Goal: Information Seeking & Learning: Learn about a topic

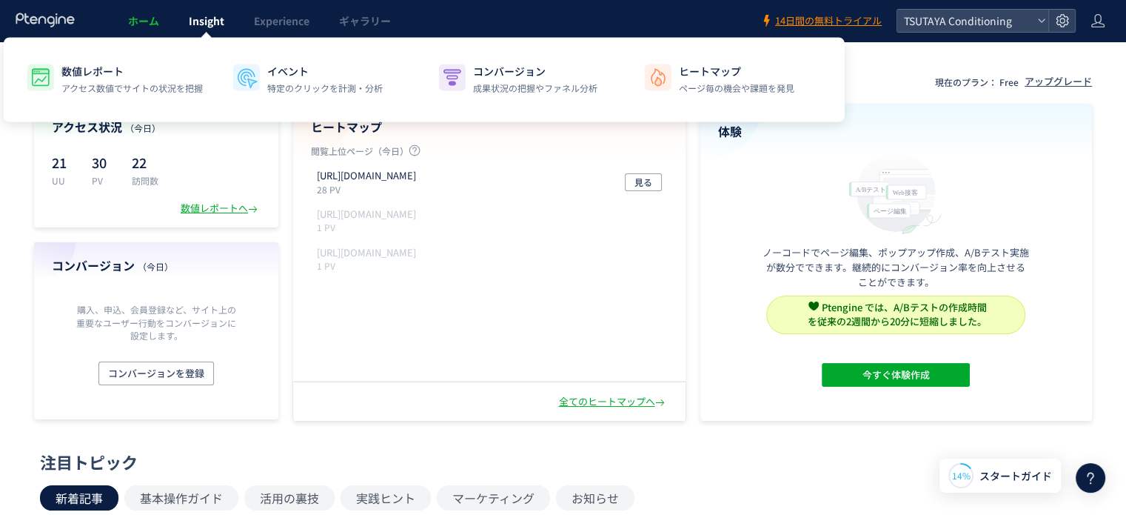
click at [198, 31] on link "Insight" at bounding box center [206, 20] width 65 height 41
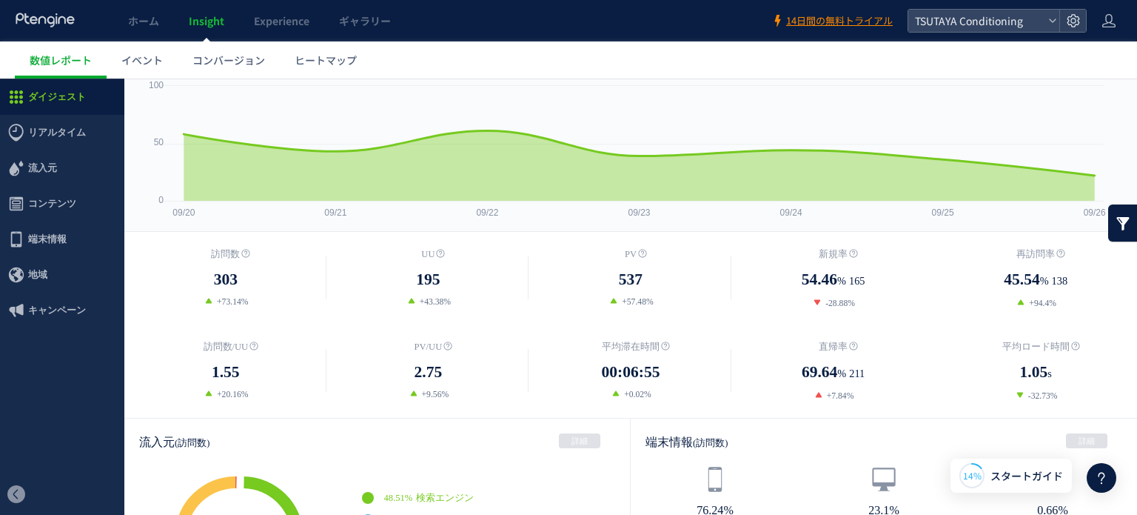
scroll to position [78, 0]
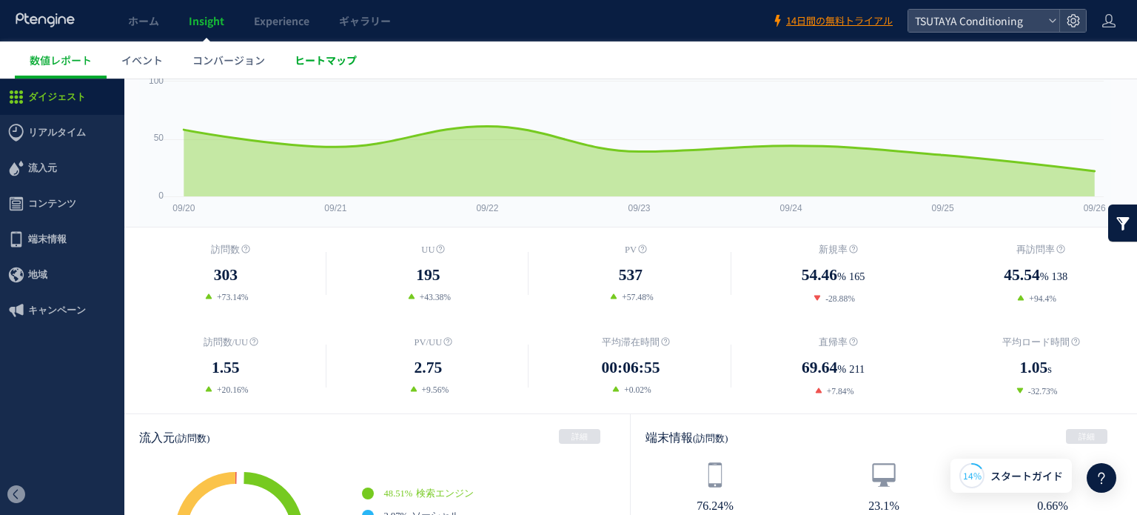
click at [311, 66] on span "ヒートマップ" at bounding box center [326, 60] width 62 height 15
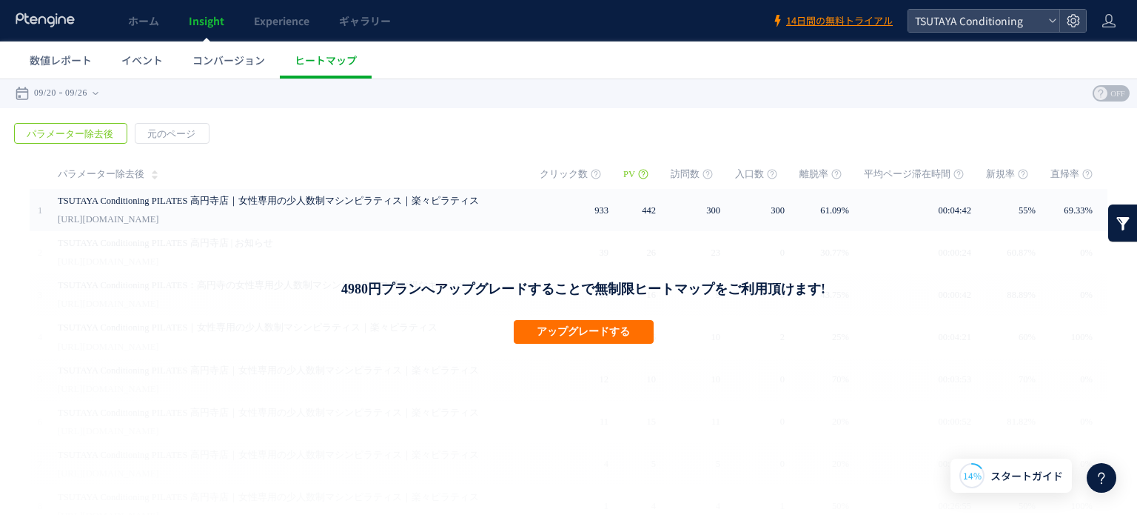
drag, startPoint x: 594, startPoint y: 287, endPoint x: 660, endPoint y: 289, distance: 66.6
click at [660, 289] on h1 "4980円プランへアップグレードすることで無制限ヒートマップをご利用頂けます!" at bounding box center [582, 289] width 775 height 18
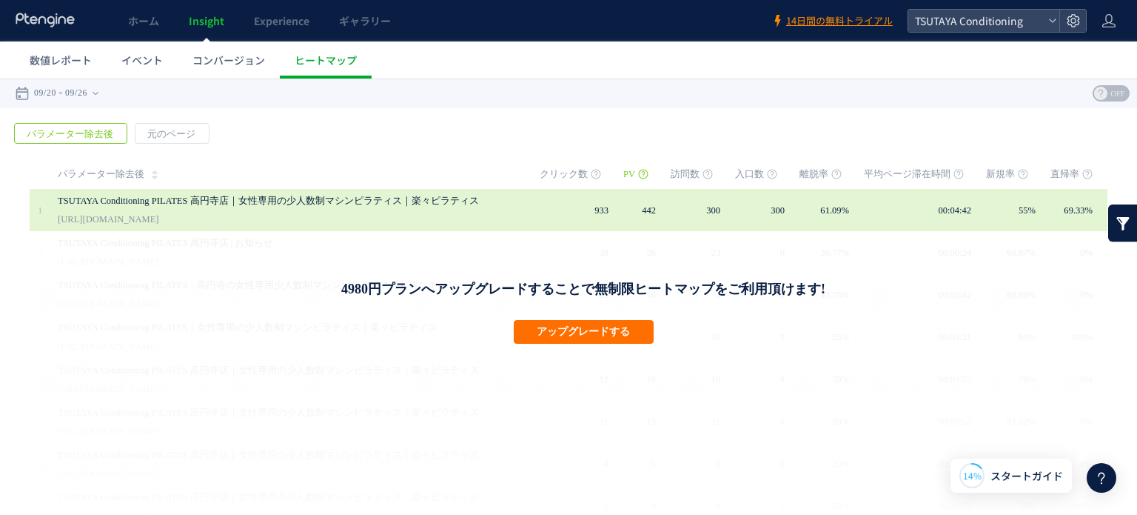
click at [237, 223] on div "TSUTAYA Conditioning PILATES 高円寺店｜女性専用の少人数制マシンピラティス｜楽々ピラティス [URL][DOMAIN_NAME]" at bounding box center [288, 210] width 461 height 42
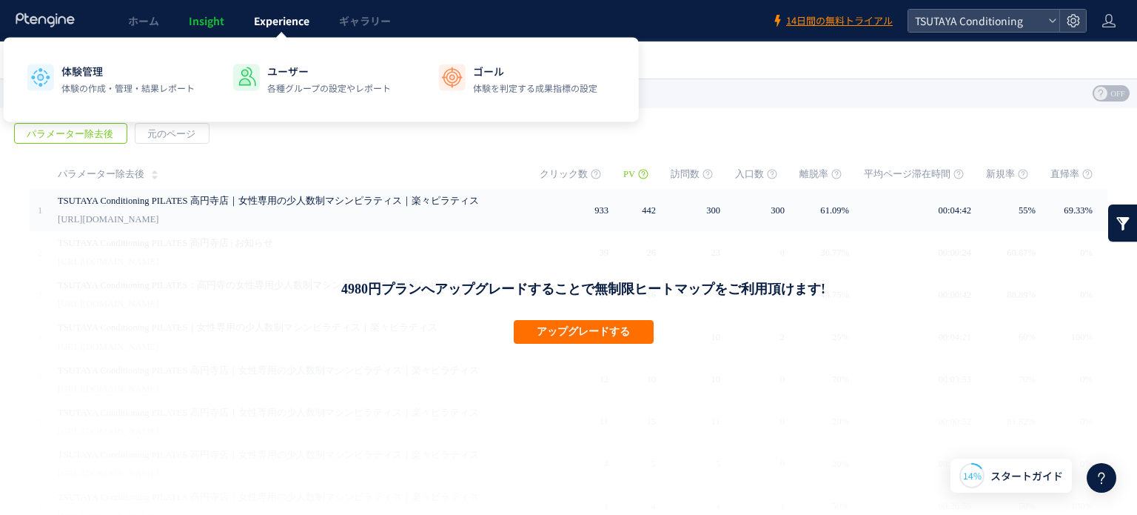
click at [281, 29] on link "Experience" at bounding box center [281, 20] width 85 height 41
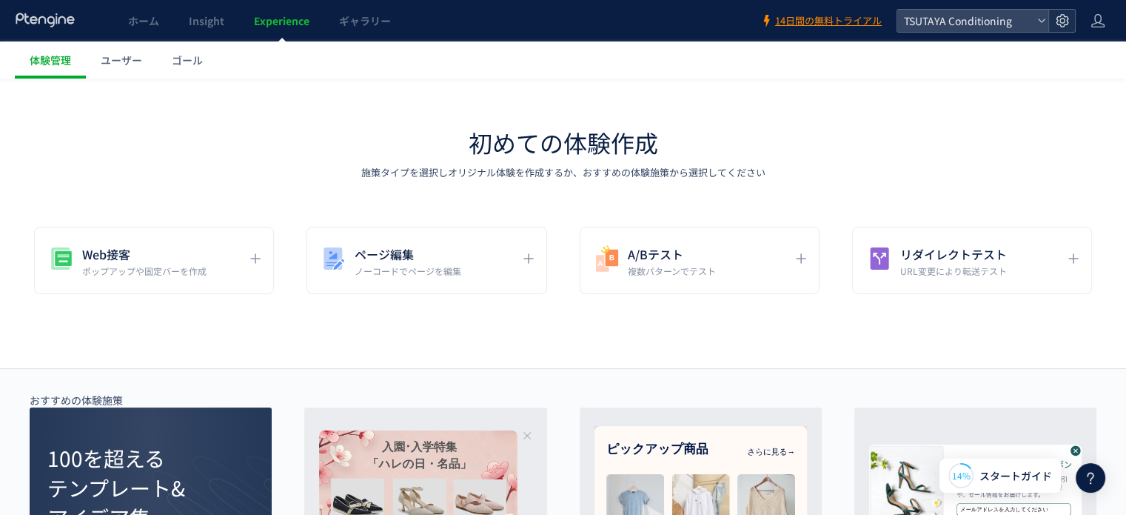
click at [1066, 24] on use at bounding box center [1062, 20] width 13 height 13
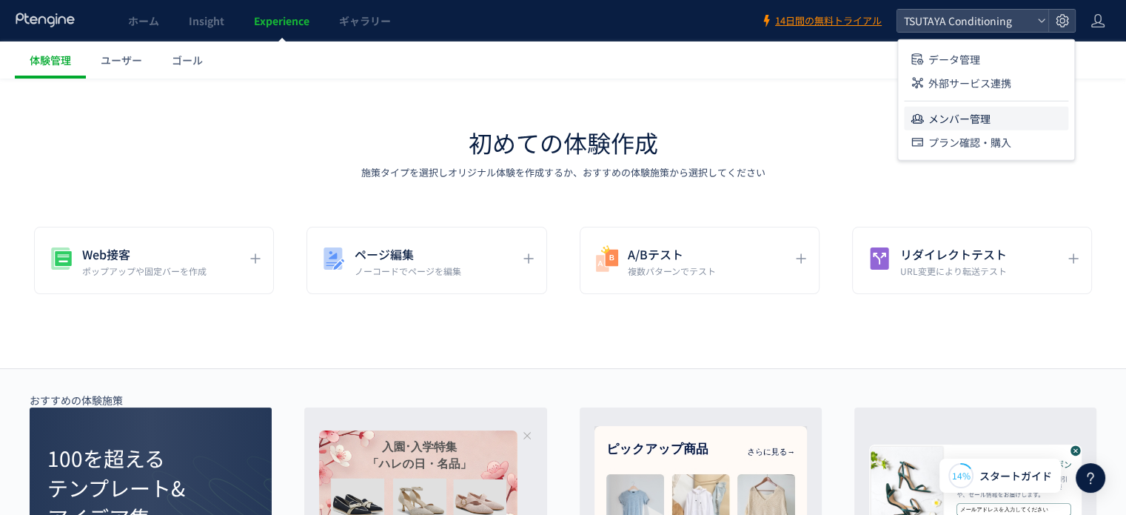
click at [1016, 111] on li "メンバー管理" at bounding box center [986, 119] width 164 height 24
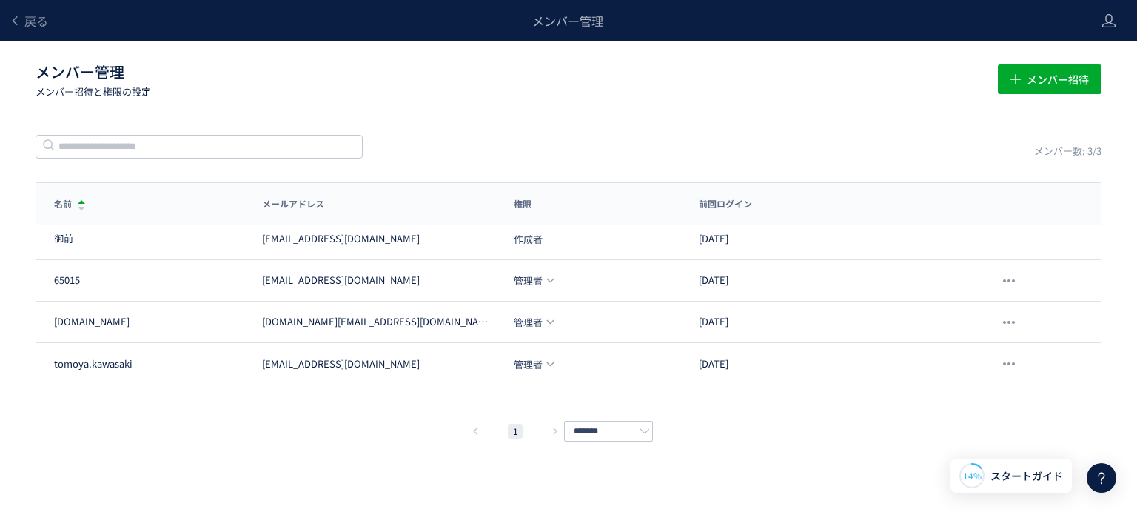
click at [813, 411] on div "名前 メールアドレス 権限 前回ログイン 名前 メールアドレス 権限 前回ログイン 御前 [PERSON_NAME][EMAIL_ADDRESS][DOMAI…" at bounding box center [569, 311] width 1066 height 258
click at [743, 452] on div "戻る メンバー管理 メンバー管理 メンバー招待と権限の設定 メンバー招待 メンバー数: 3/3 名前 メールアドレス 権限 前回ログイン 名前 メールアドレス…" at bounding box center [568, 235] width 1137 height 470
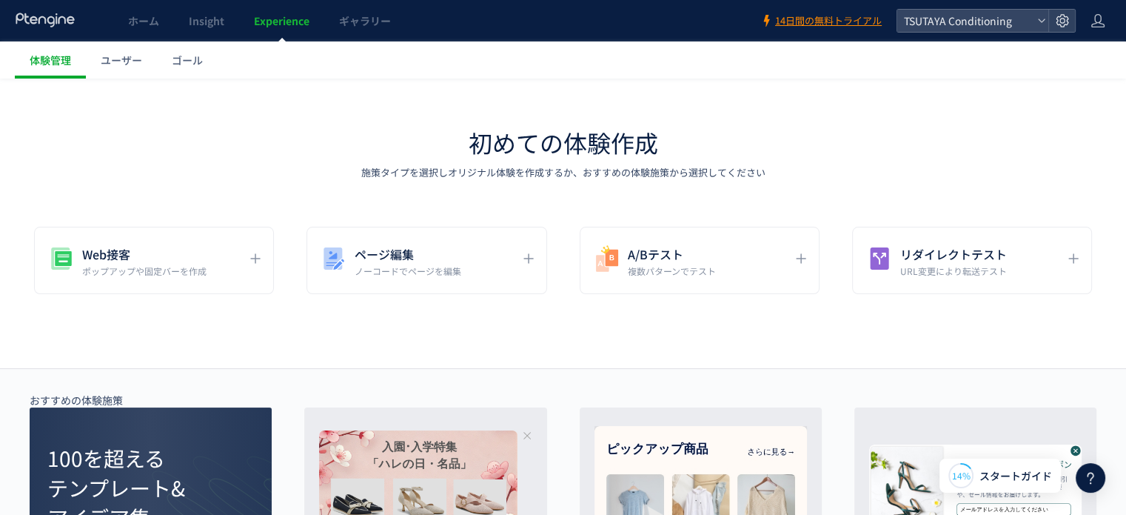
click at [326, 29] on link "ギャラリー" at bounding box center [364, 20] width 81 height 41
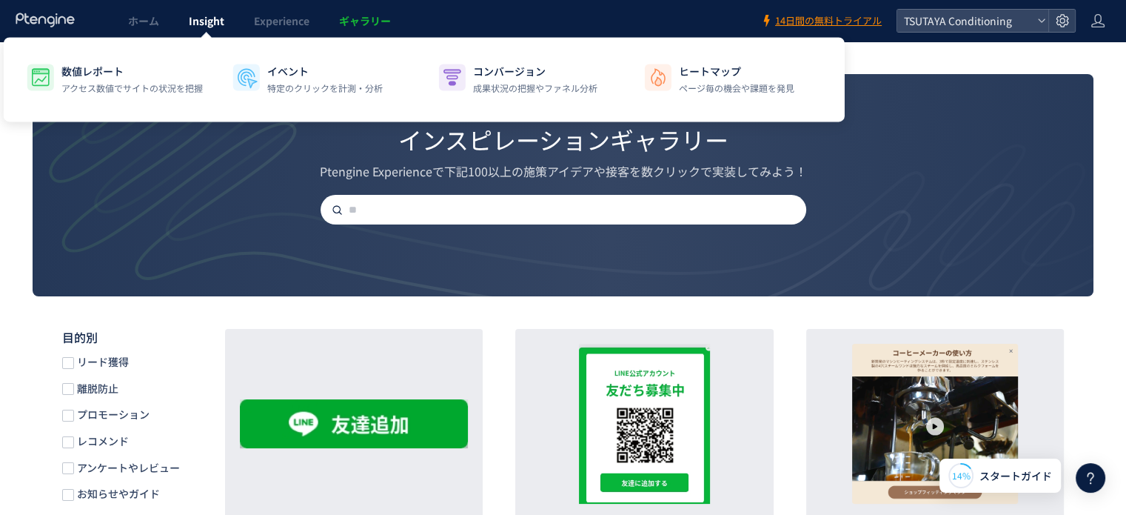
click at [207, 27] on span "Insight" at bounding box center [207, 20] width 36 height 15
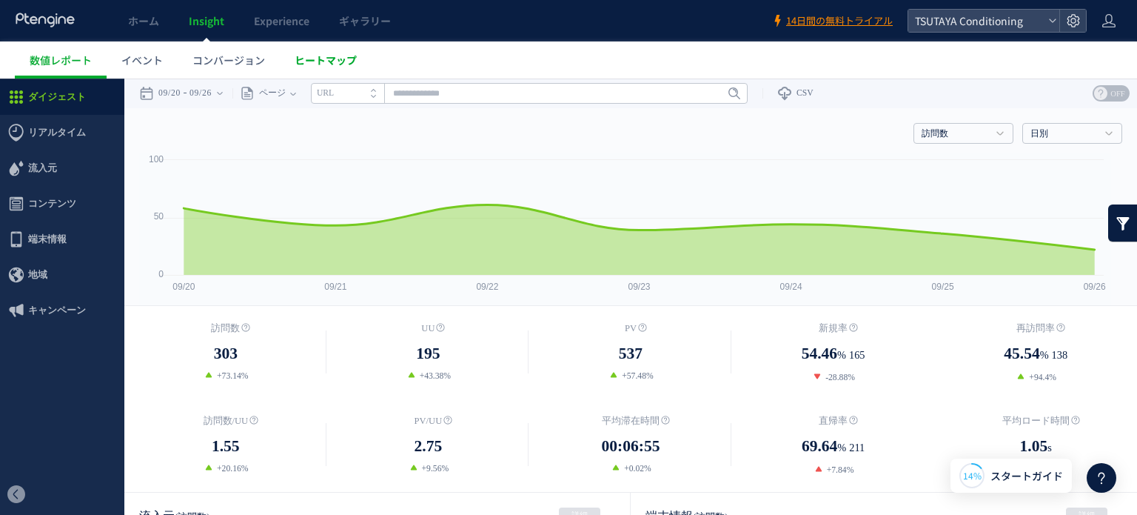
click at [323, 61] on span "ヒートマップ" at bounding box center [326, 60] width 62 height 15
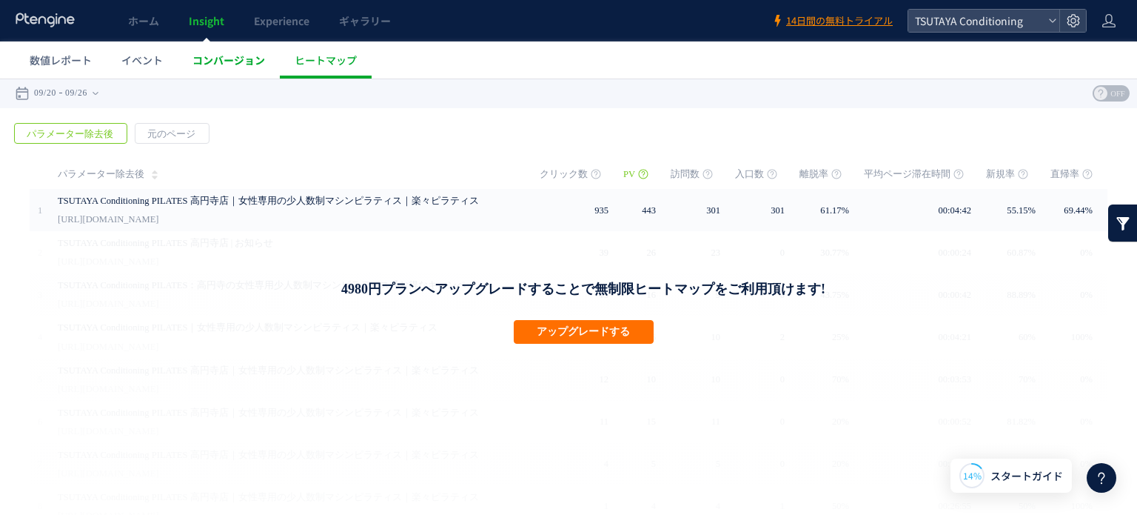
click at [246, 70] on link "コンバージョン" at bounding box center [229, 59] width 102 height 37
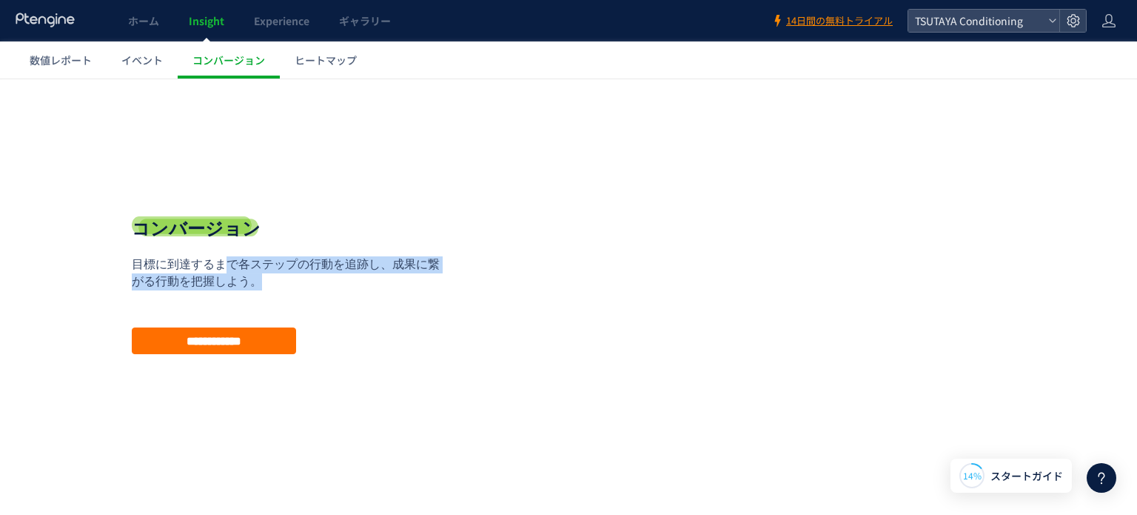
drag, startPoint x: 325, startPoint y: 275, endPoint x: 389, endPoint y: 286, distance: 65.4
click at [388, 286] on p "目標に到達するまで各ステップの行動を追跡し、成果に繋がる行動を把握しよう。" at bounding box center [291, 273] width 318 height 34
click at [389, 286] on p "目標に到達するまで各ステップの行動を追跡し、成果に繋がる行動を把握しよう。" at bounding box center [291, 273] width 318 height 34
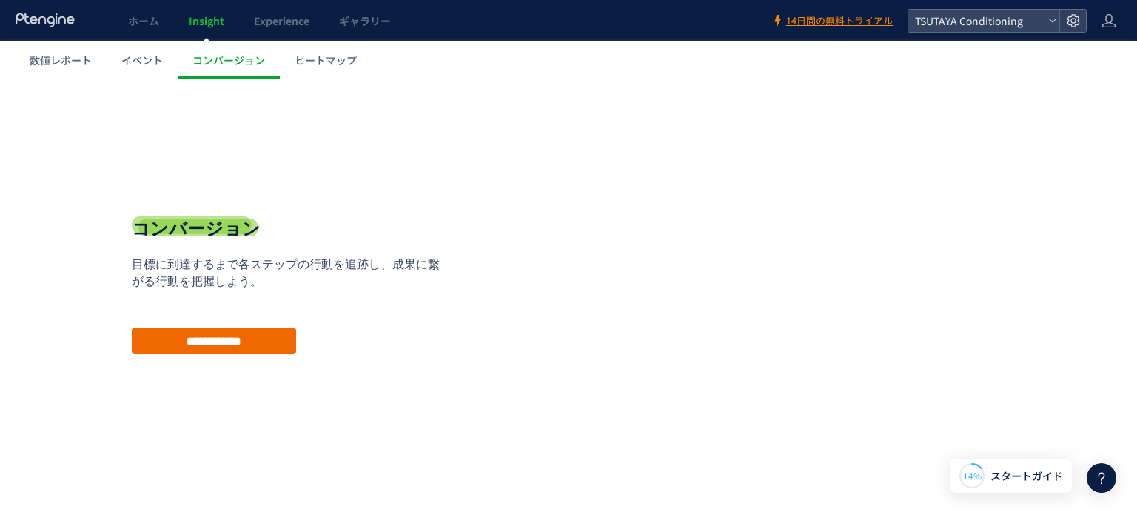
click at [272, 342] on input "**********" at bounding box center [214, 340] width 164 height 27
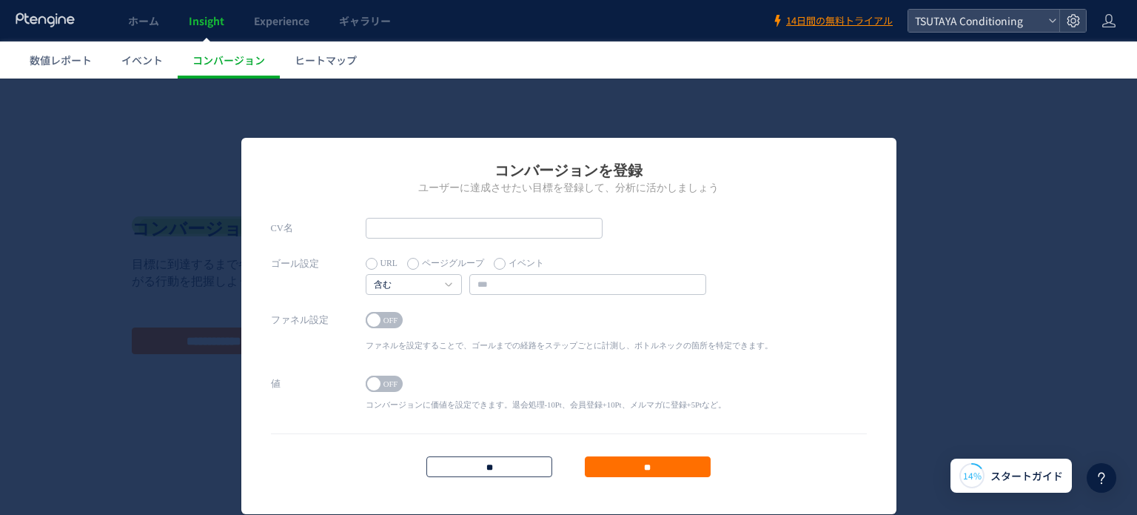
click at [505, 474] on input "**" at bounding box center [489, 466] width 126 height 21
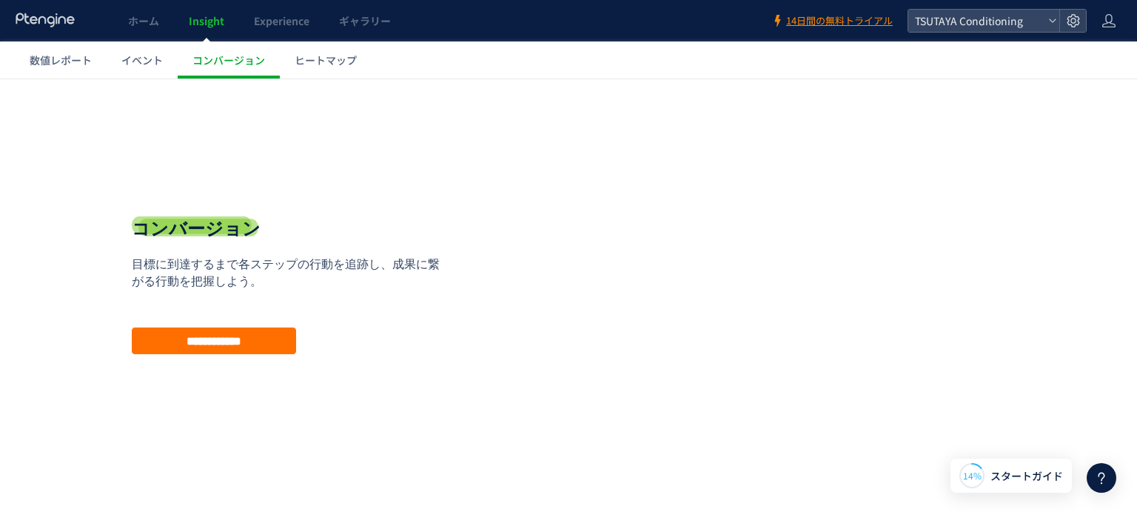
scroll to position [1, 0]
drag, startPoint x: 145, startPoint y: 261, endPoint x: 302, endPoint y: 266, distance: 157.0
click at [302, 266] on p "目標に到達するまで各ステップの行動を追跡し、成果に繋がる行動を把握しよう。" at bounding box center [291, 272] width 318 height 34
drag, startPoint x: 276, startPoint y: 276, endPoint x: 304, endPoint y: 283, distance: 28.2
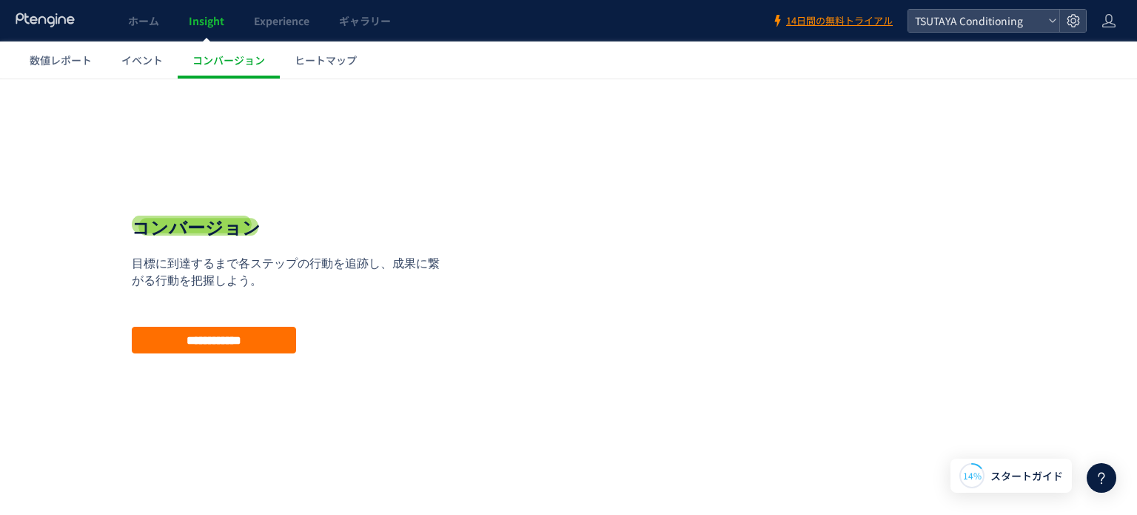
click at [304, 282] on p "目標に到達するまで各ステップの行動を追跡し、成果に繋がる行動を把握しよう。" at bounding box center [291, 272] width 318 height 34
click at [304, 283] on p "目標に到達するまで各ステップの行動を追跡し、成果に繋がる行動を把握しよう。" at bounding box center [291, 272] width 318 height 34
click at [144, 72] on link "イベント" at bounding box center [142, 59] width 71 height 37
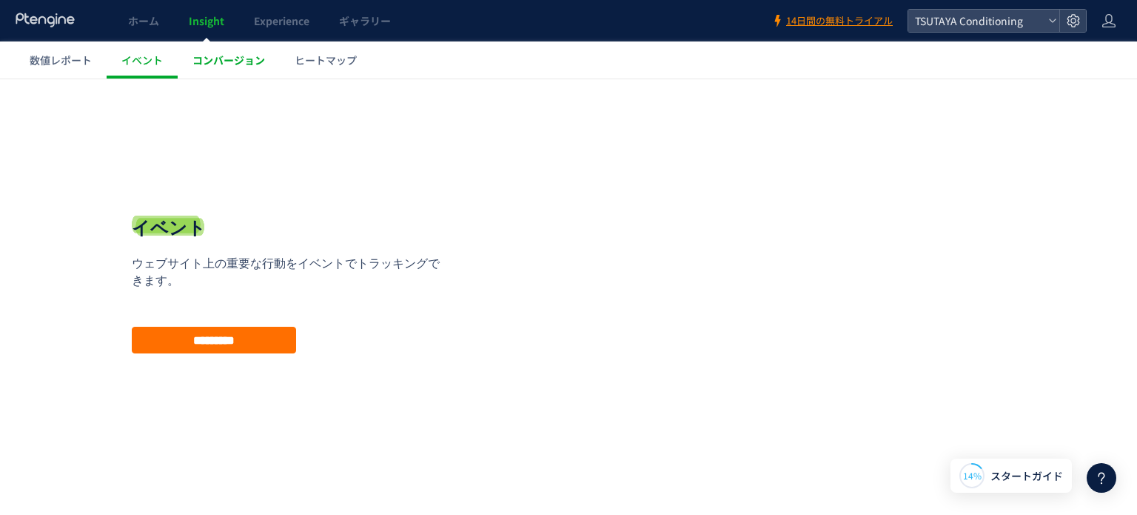
click at [218, 64] on span "コンバージョン" at bounding box center [228, 60] width 73 height 15
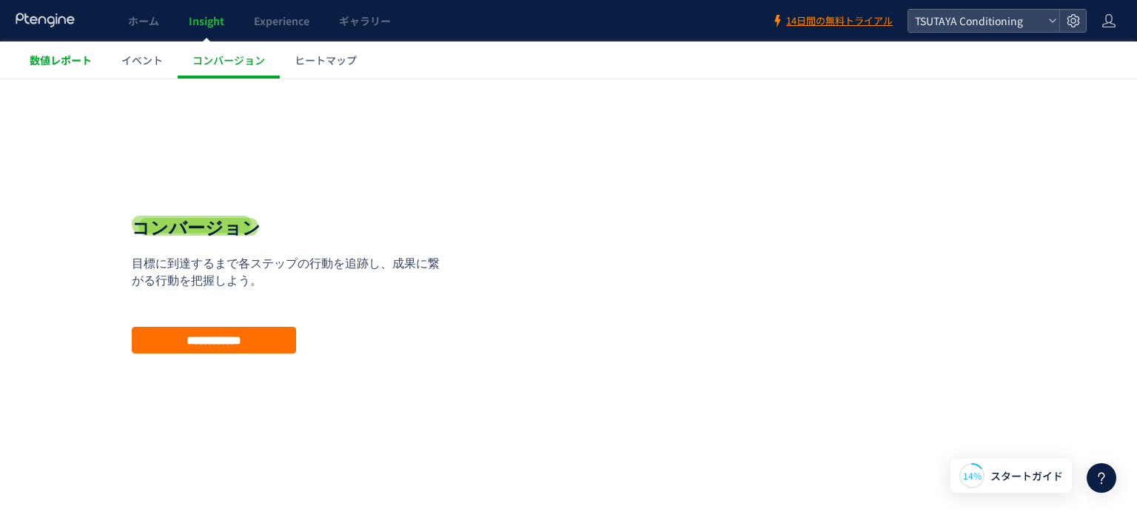
click at [52, 56] on span "数値レポート" at bounding box center [61, 60] width 62 height 15
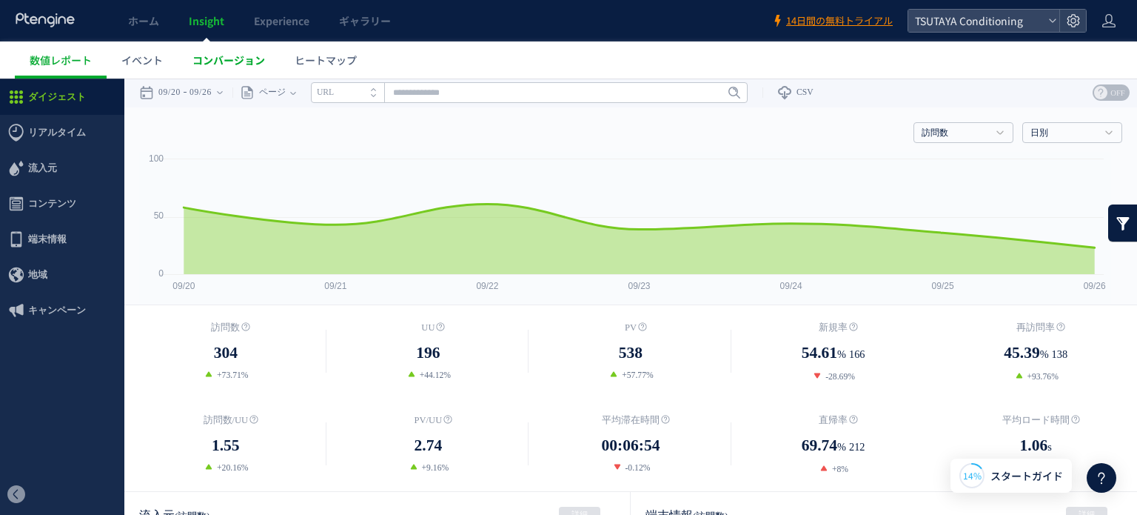
click at [207, 56] on span "コンバージョン" at bounding box center [228, 60] width 73 height 15
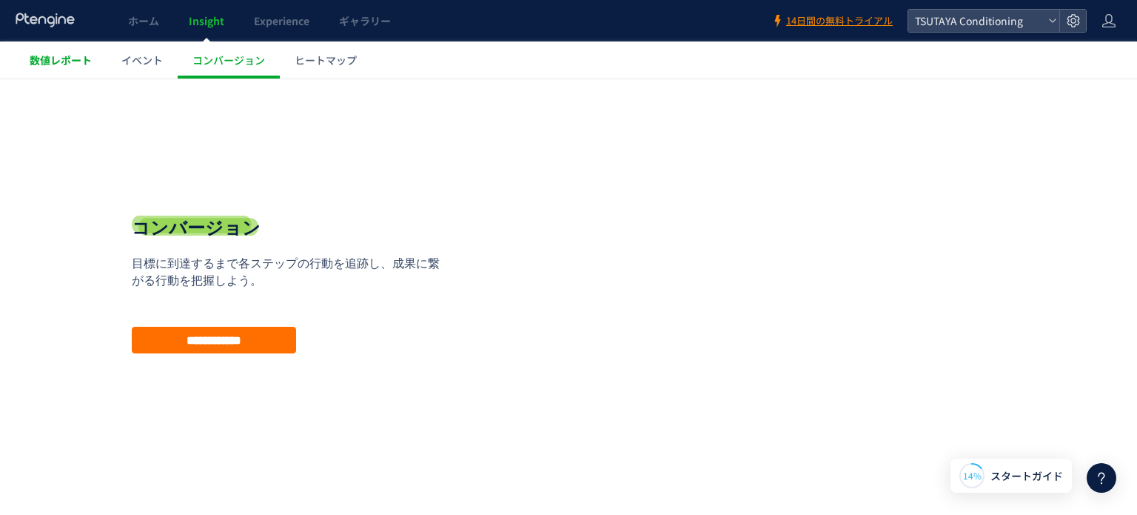
click at [64, 67] on link "数値レポート" at bounding box center [61, 59] width 92 height 37
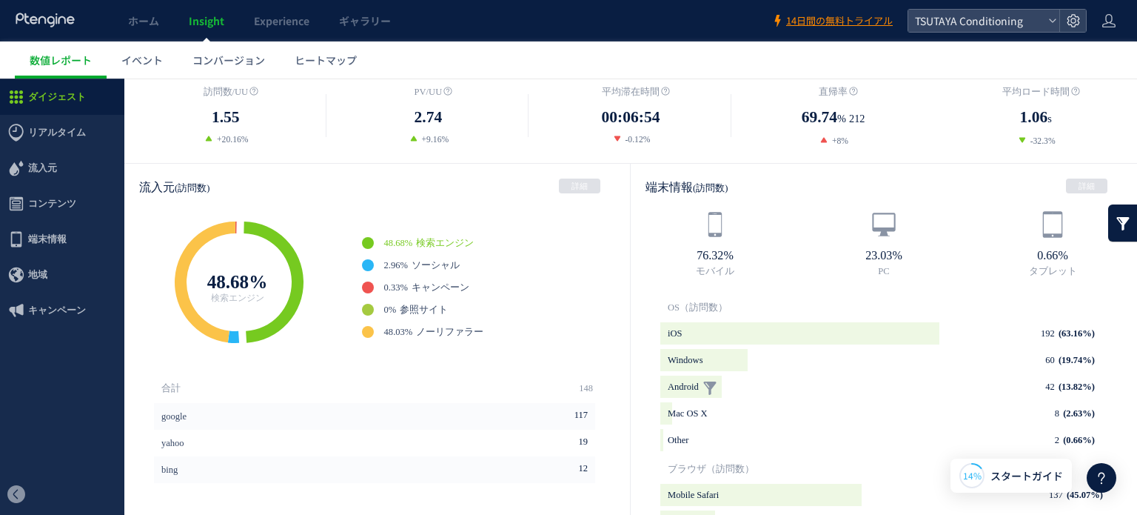
scroll to position [296, 0]
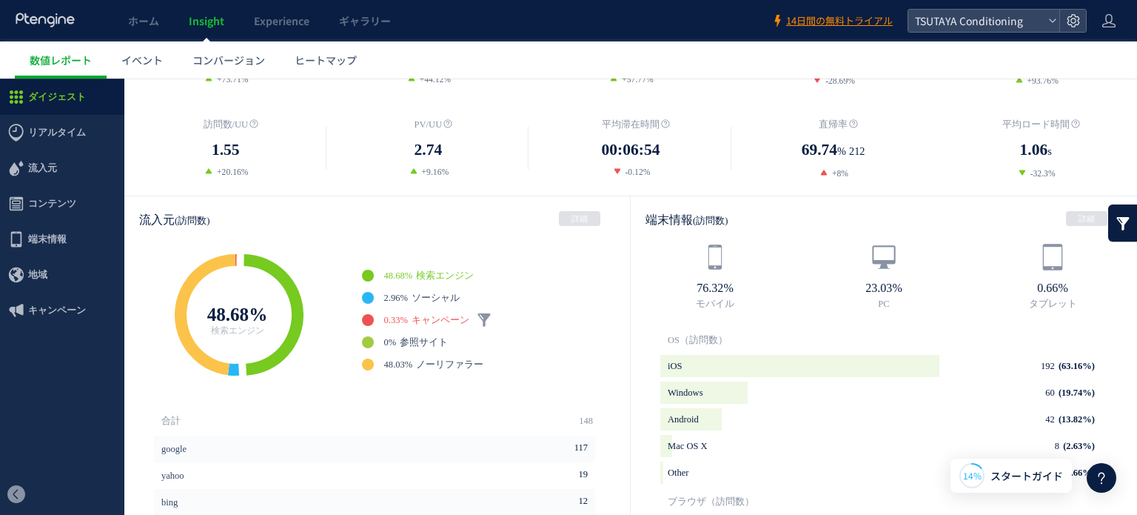
click at [450, 325] on span "キャンペーン" at bounding box center [441, 320] width 58 height 10
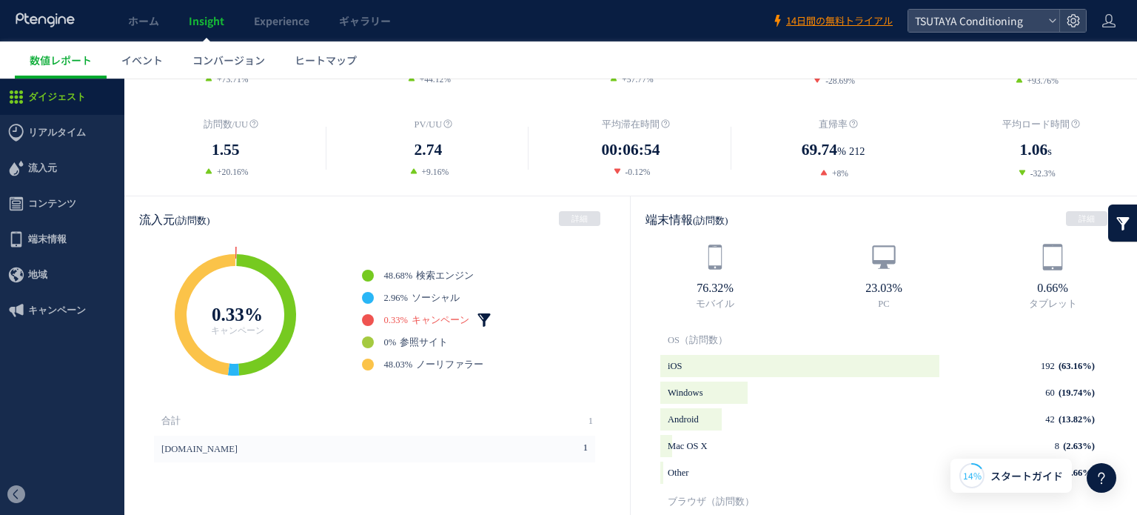
click at [492, 320] on link at bounding box center [484, 319] width 15 height 15
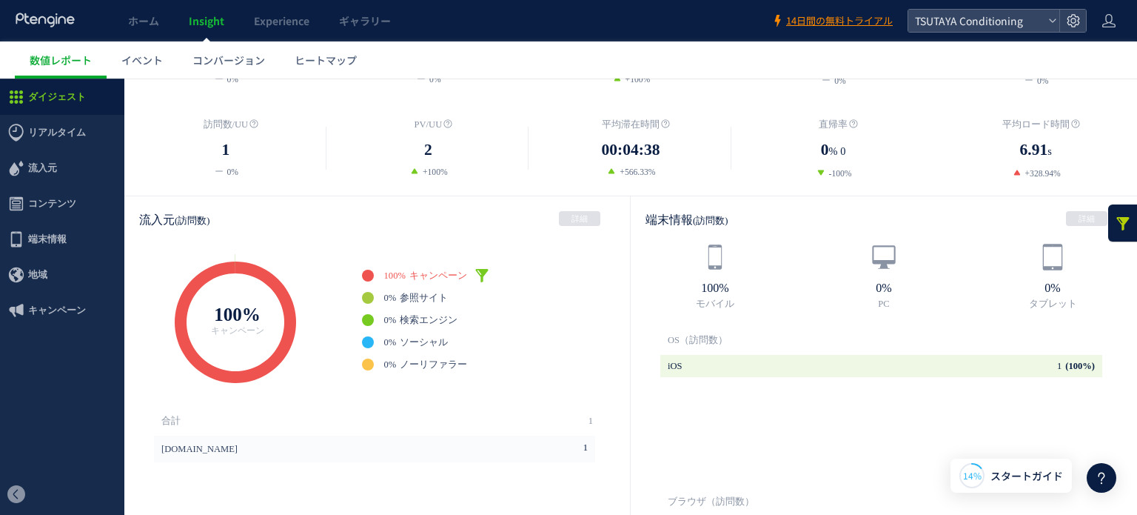
click at [423, 278] on span "キャンペーン" at bounding box center [438, 275] width 58 height 10
click at [485, 268] on link at bounding box center [482, 275] width 15 height 15
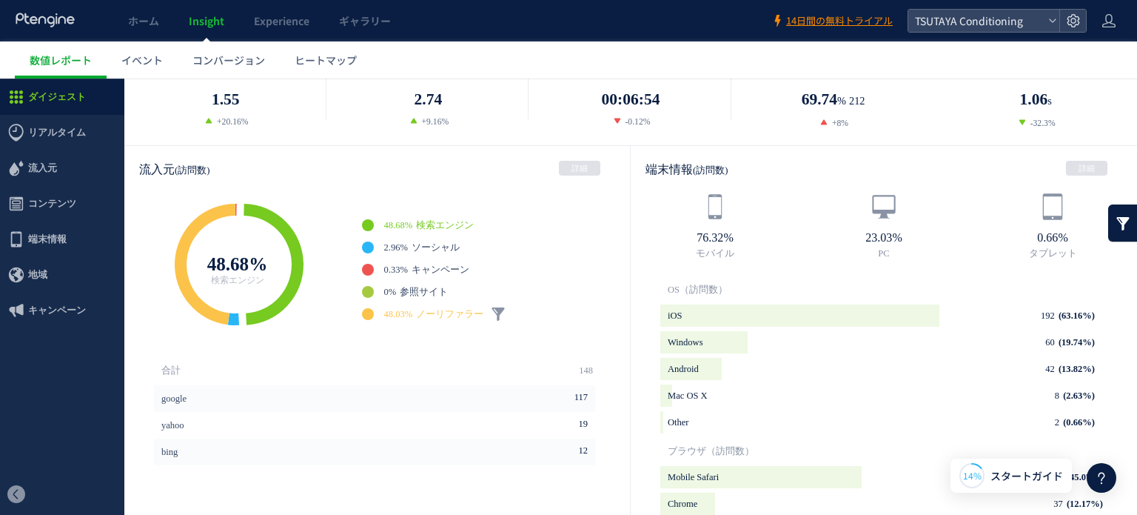
scroll to position [370, 0]
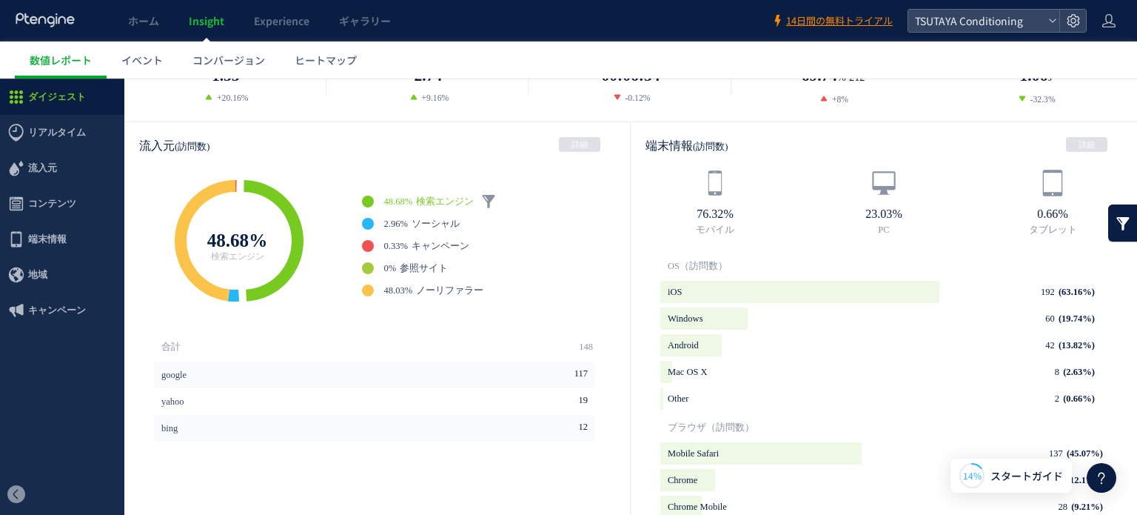
click at [411, 206] on span "48.68%" at bounding box center [398, 201] width 29 height 12
click at [415, 227] on link "2.96% ソーシャル" at bounding box center [422, 224] width 76 height 12
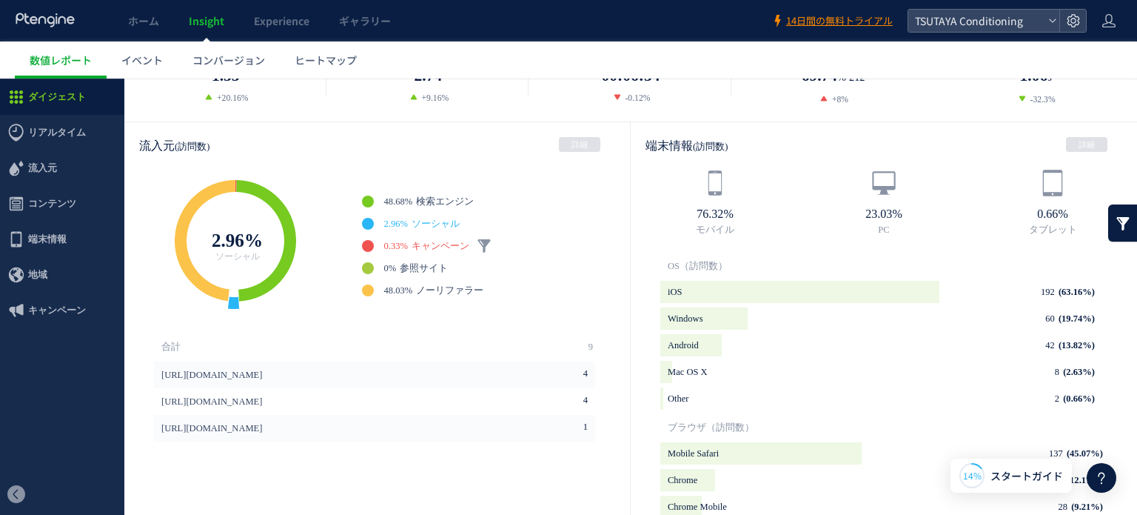
click at [408, 249] on span "0.33%" at bounding box center [396, 246] width 24 height 12
click at [420, 266] on span "参照サイト" at bounding box center [424, 268] width 48 height 10
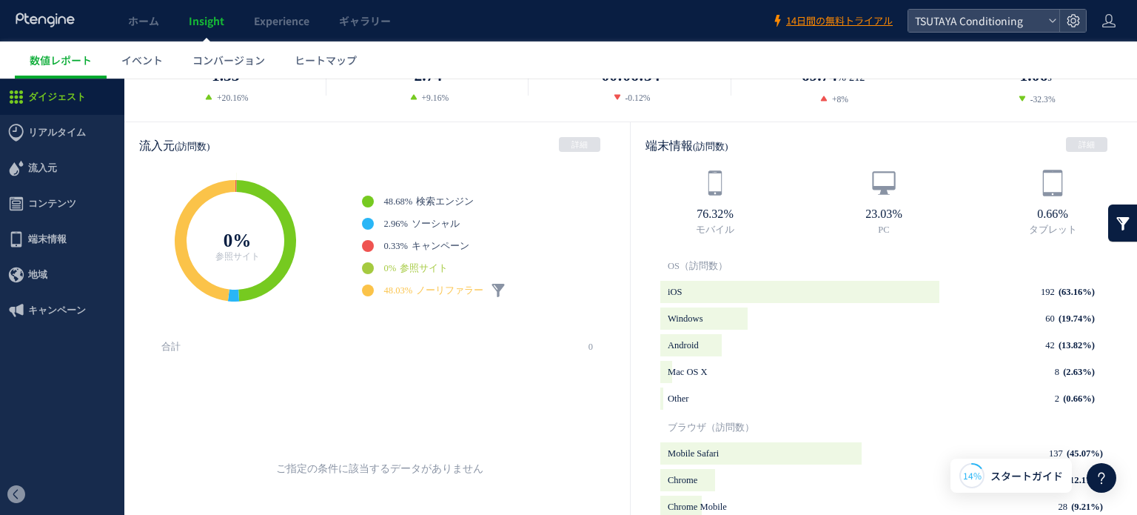
click at [418, 289] on link "48.03% ノーリファラー" at bounding box center [434, 290] width 100 height 12
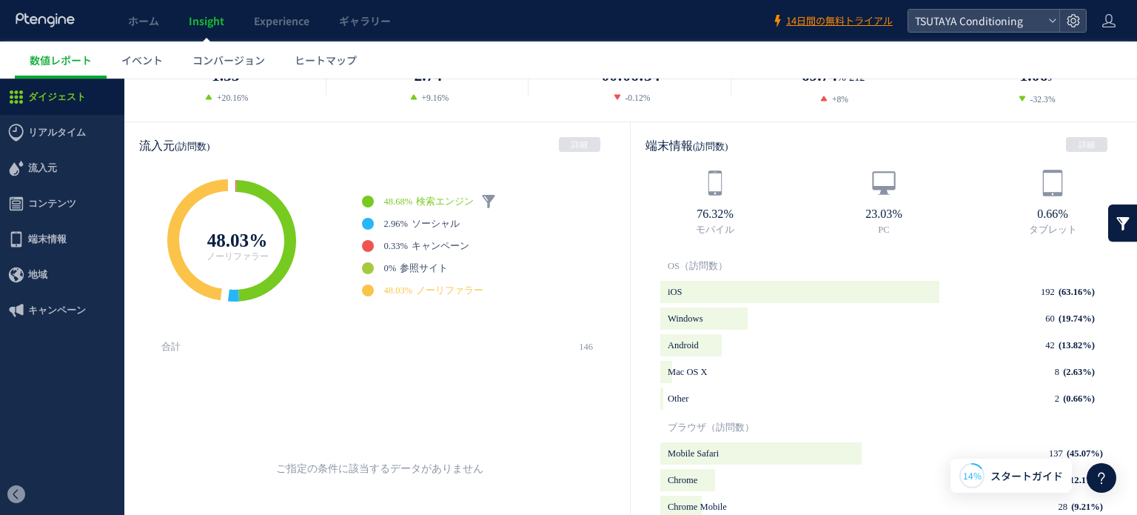
click at [422, 204] on link "48.68% 検索エンジン" at bounding box center [429, 201] width 90 height 12
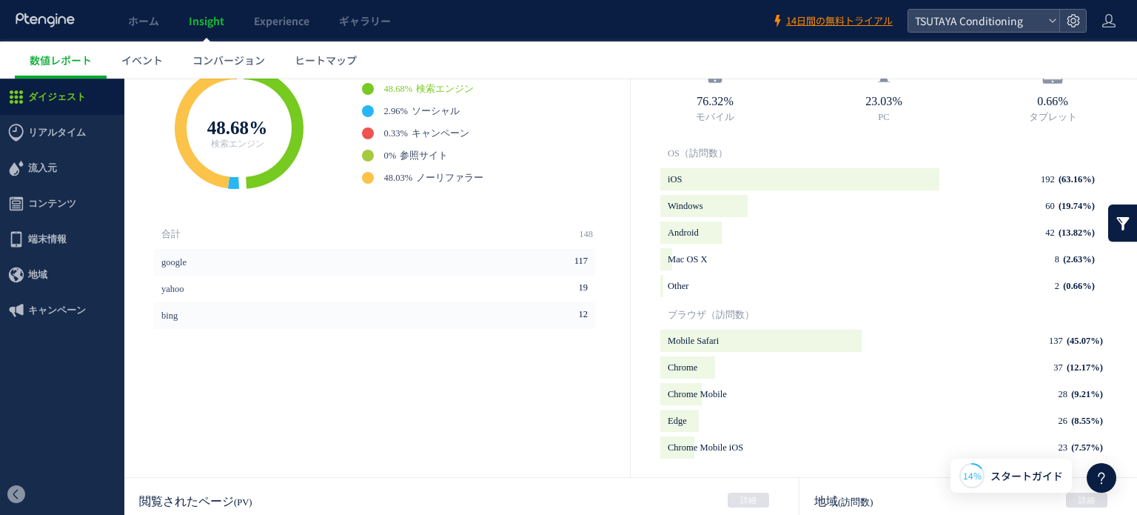
scroll to position [0, 0]
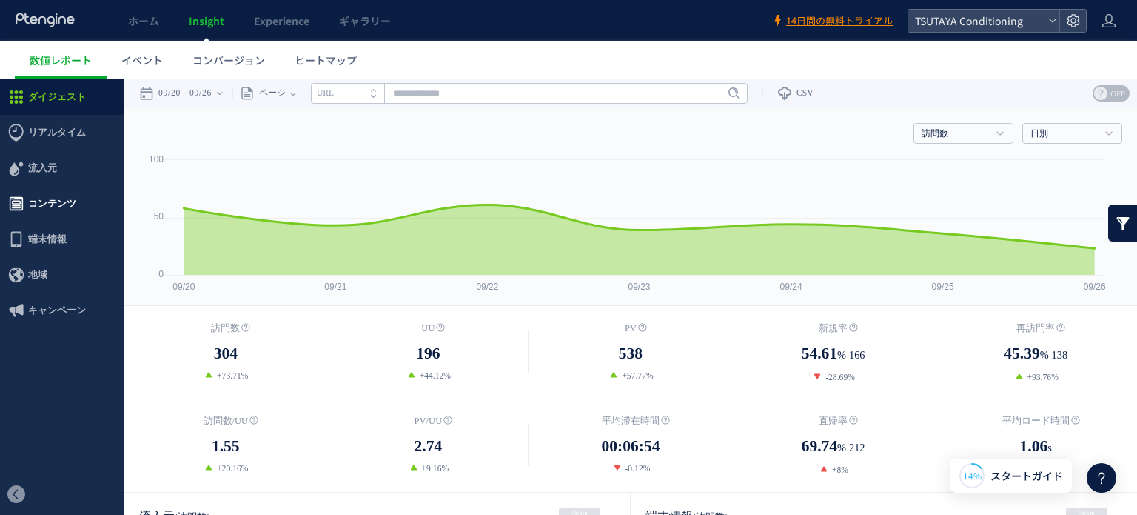
click at [53, 204] on span "コンテンツ" at bounding box center [52, 204] width 48 height 36
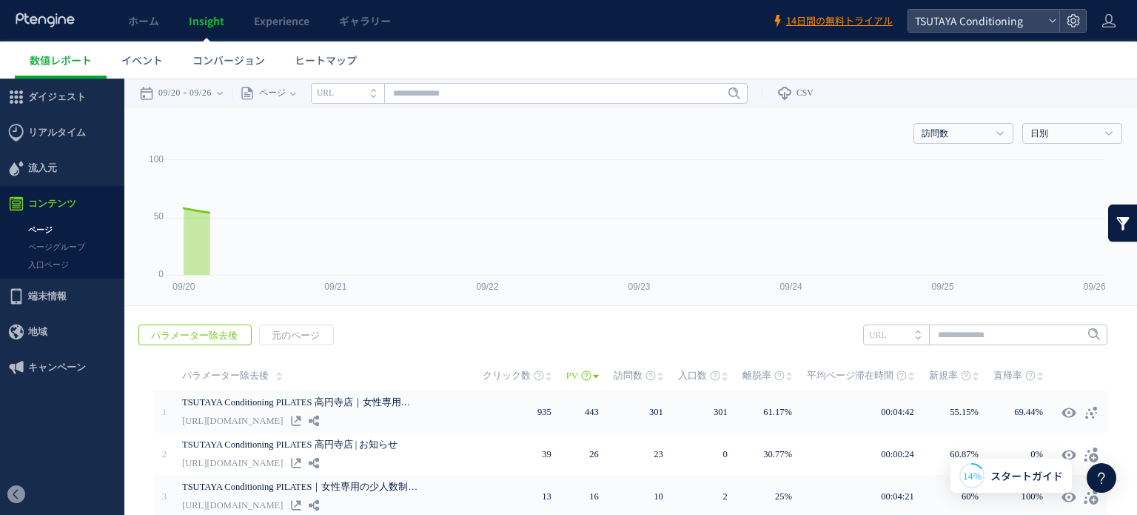
click at [53, 227] on link "ページ" at bounding box center [62, 229] width 124 height 17
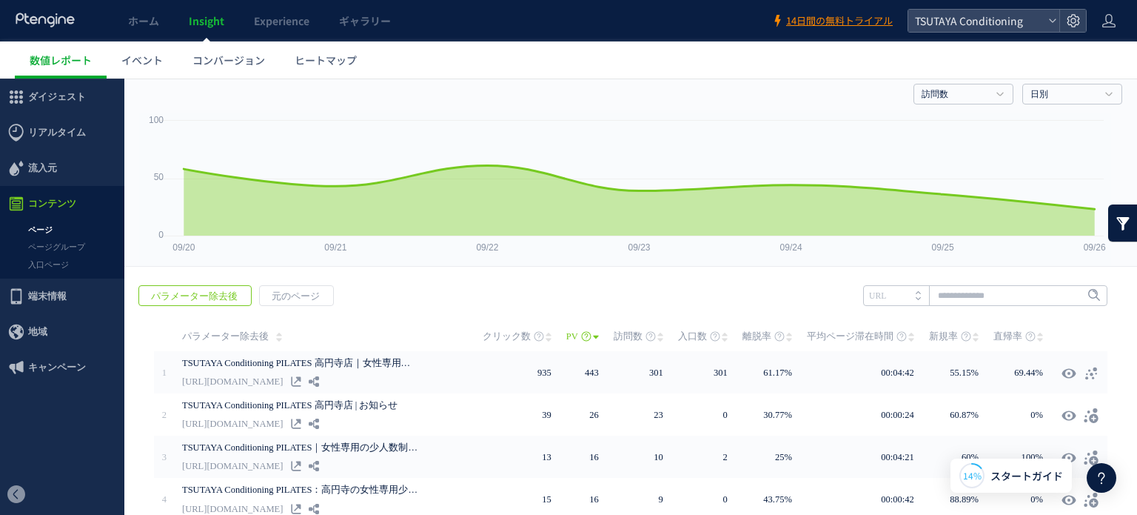
scroll to position [74, 0]
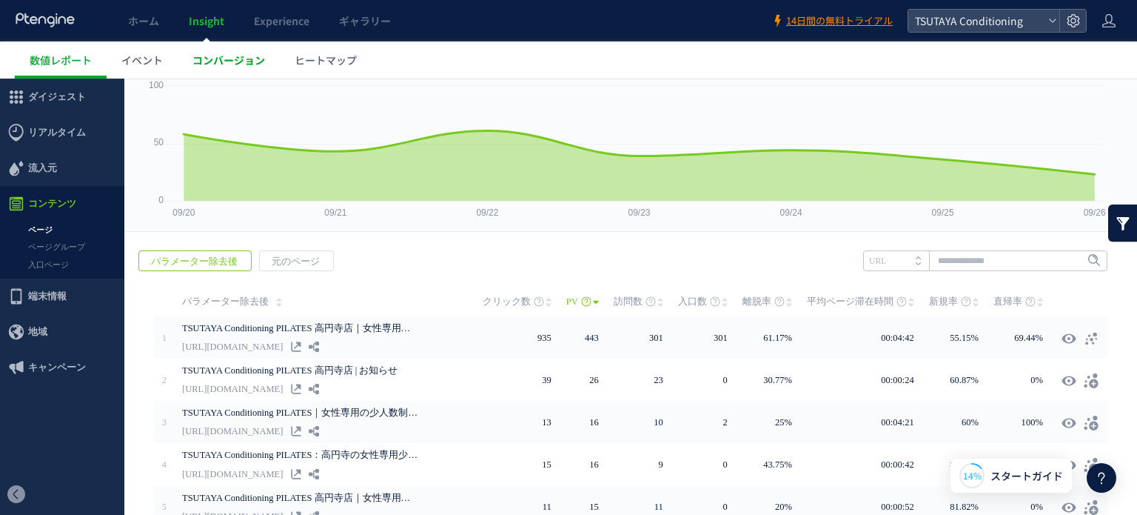
click at [221, 71] on link "コンバージョン" at bounding box center [229, 59] width 102 height 37
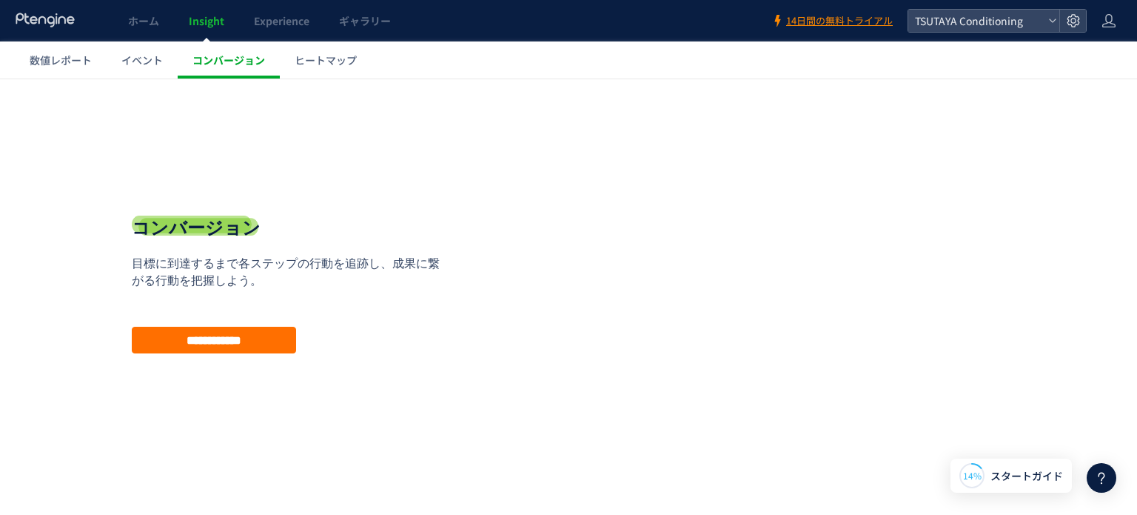
scroll to position [1, 0]
click at [867, 17] on span "14日間の無料トライアル" at bounding box center [839, 21] width 107 height 14
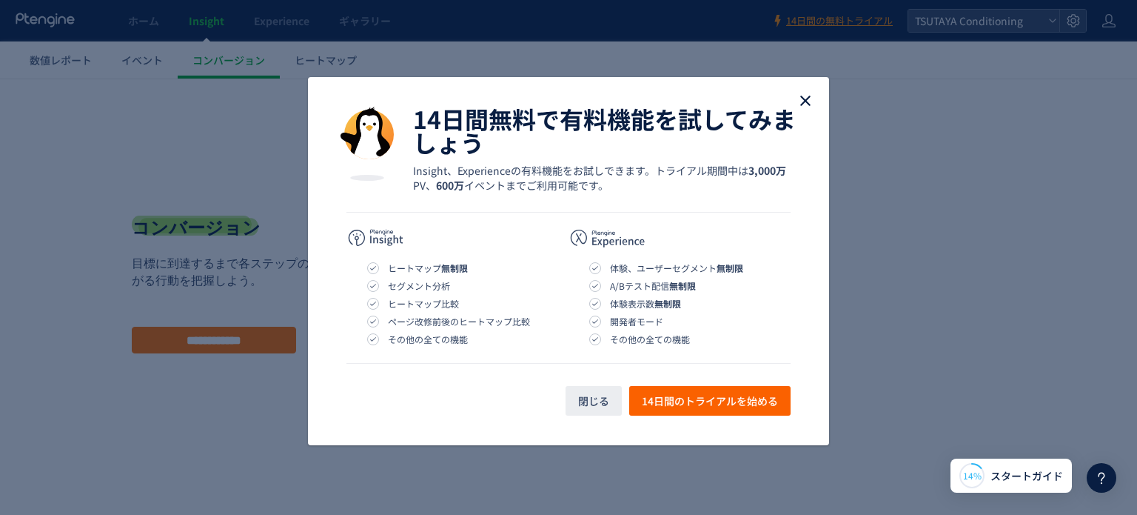
click at [802, 95] on icon "close" at bounding box center [806, 101] width 18 height 18
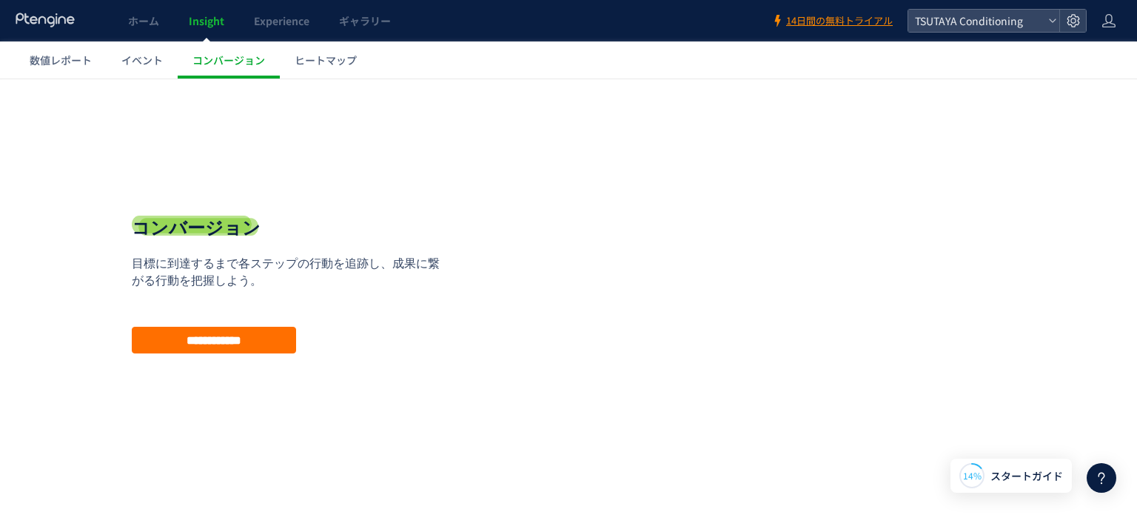
click at [440, 112] on div "戻る デフォルト設定では本日のデータを表示しています。 カレンダーでご覧になりたい期間を指定することができます。 09/20 09/26 今日 昨日 先週 先…" at bounding box center [568, 296] width 1137 height 437
click at [151, 23] on span "ホーム" at bounding box center [143, 20] width 31 height 15
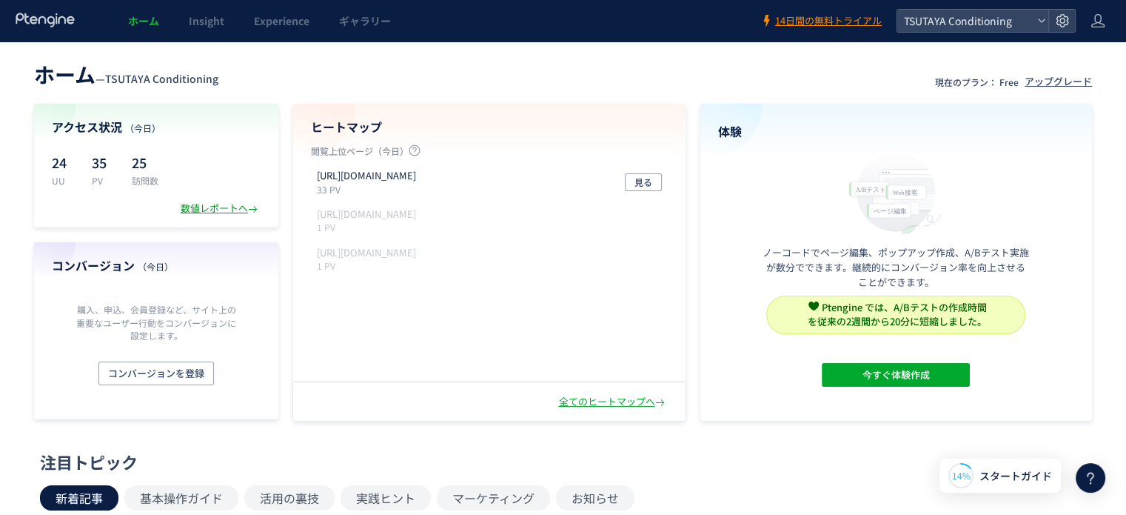
click at [218, 210] on div "数値レポートへ" at bounding box center [221, 208] width 80 height 14
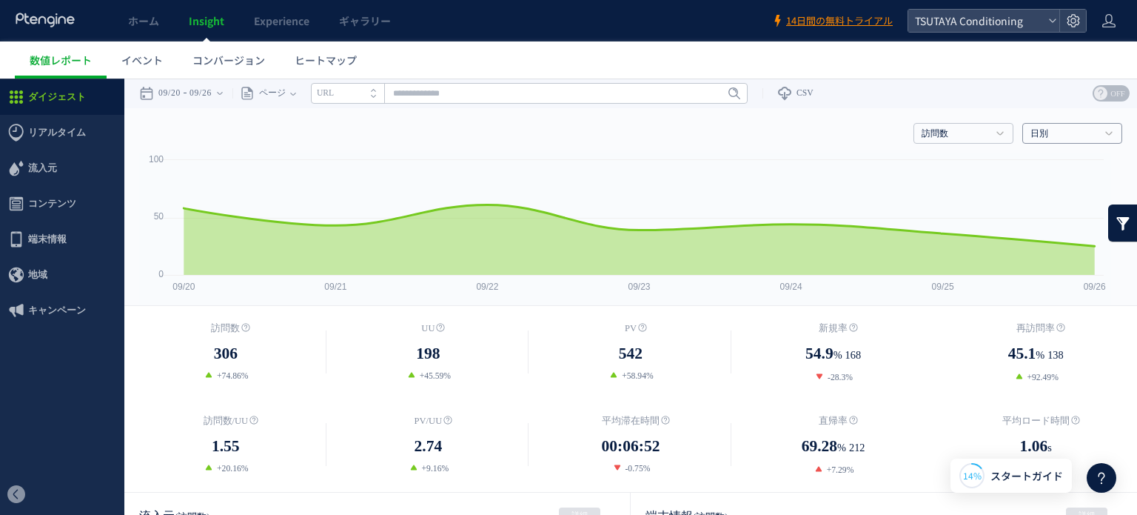
click at [1049, 127] on link "日別" at bounding box center [1064, 133] width 67 height 13
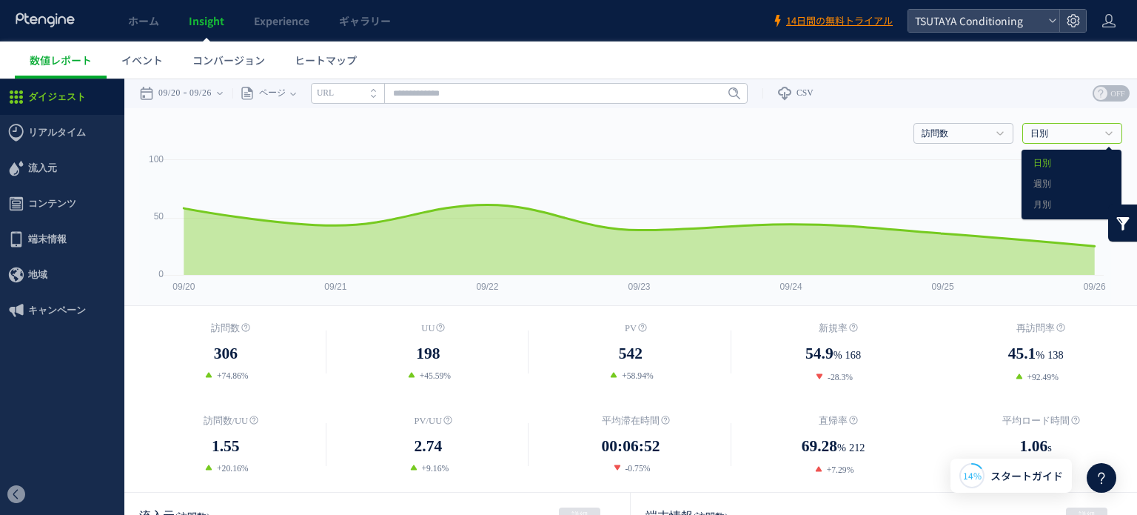
click at [1038, 99] on div "戻る デフォルト設定では本日のデータを表示しています。 カレンダーでご覧になりたい期間を指定することができます。 09/20 09/26 今日 昨日 先週 先…" at bounding box center [630, 93] width 1013 height 30
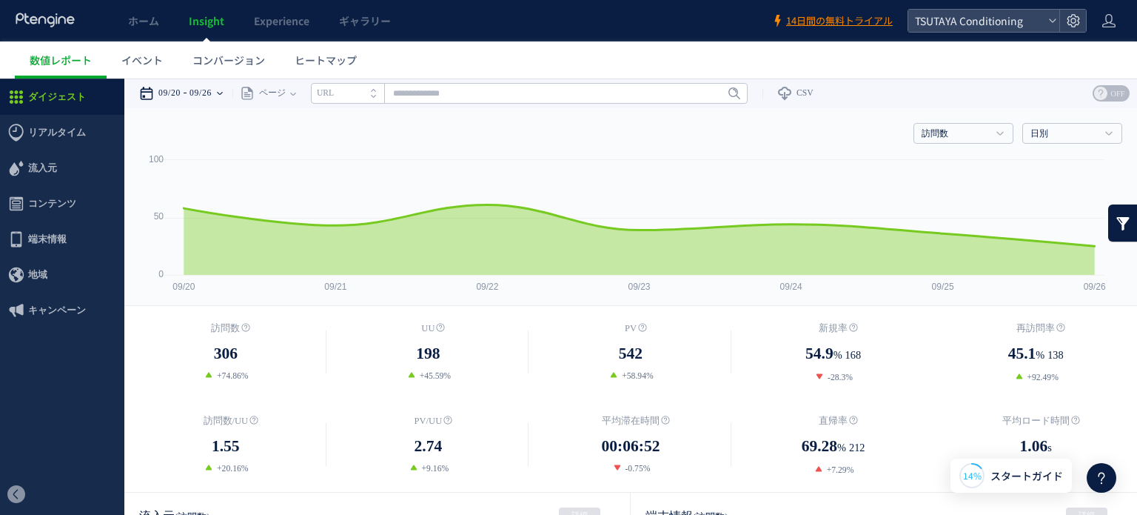
click at [207, 94] on time "09/26" at bounding box center [201, 93] width 22 height 30
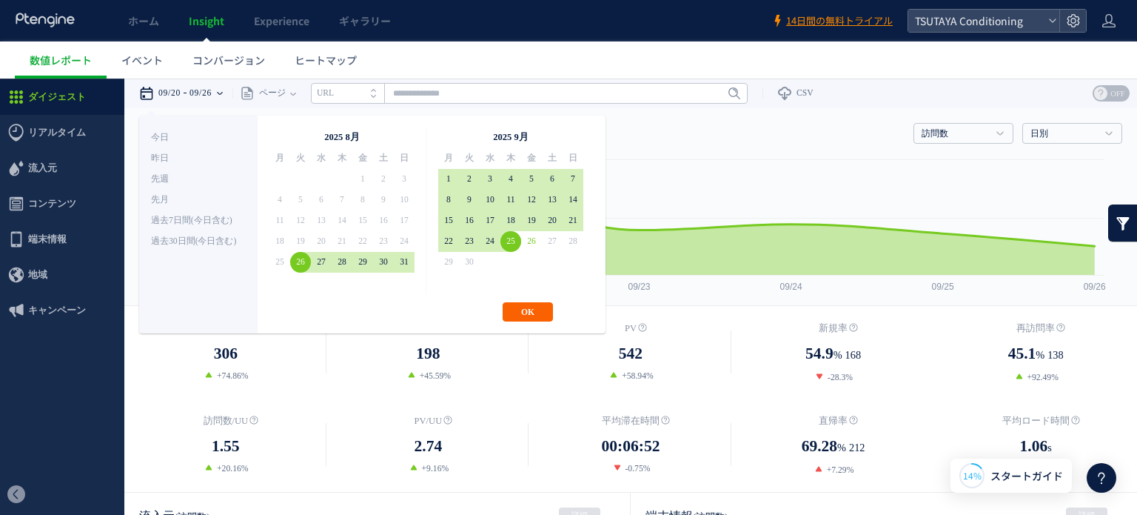
click at [530, 314] on button "OK" at bounding box center [528, 311] width 50 height 19
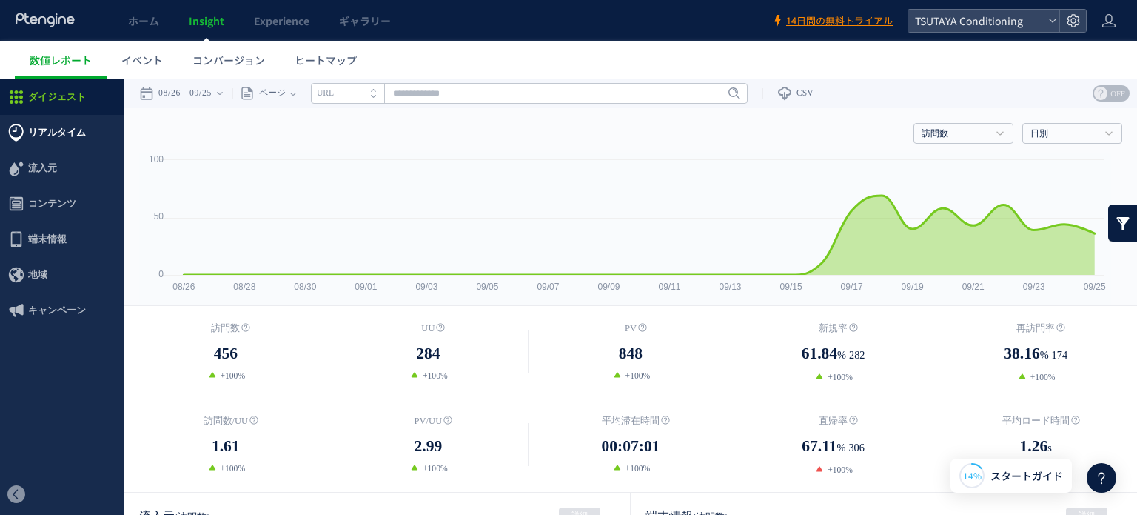
click at [69, 138] on span "リアルタイム" at bounding box center [57, 133] width 58 height 36
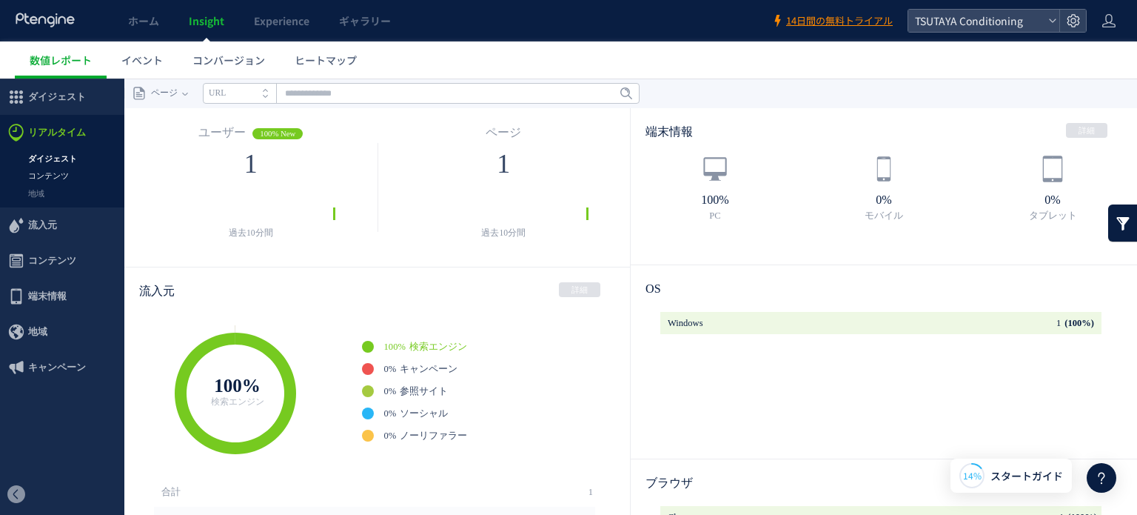
click at [67, 170] on link "コンテンツ" at bounding box center [62, 175] width 124 height 17
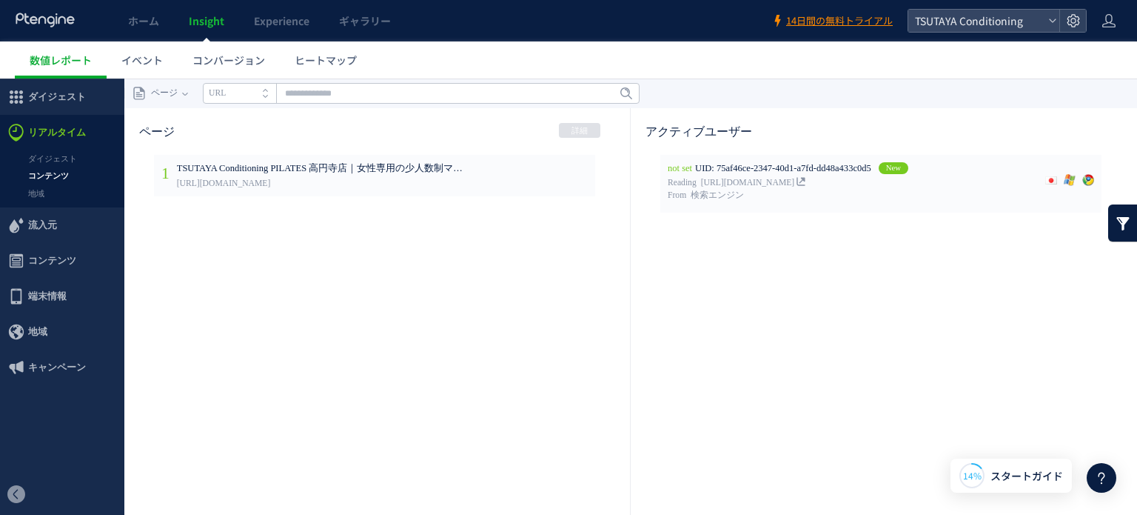
click at [62, 190] on link "地域" at bounding box center [62, 193] width 124 height 17
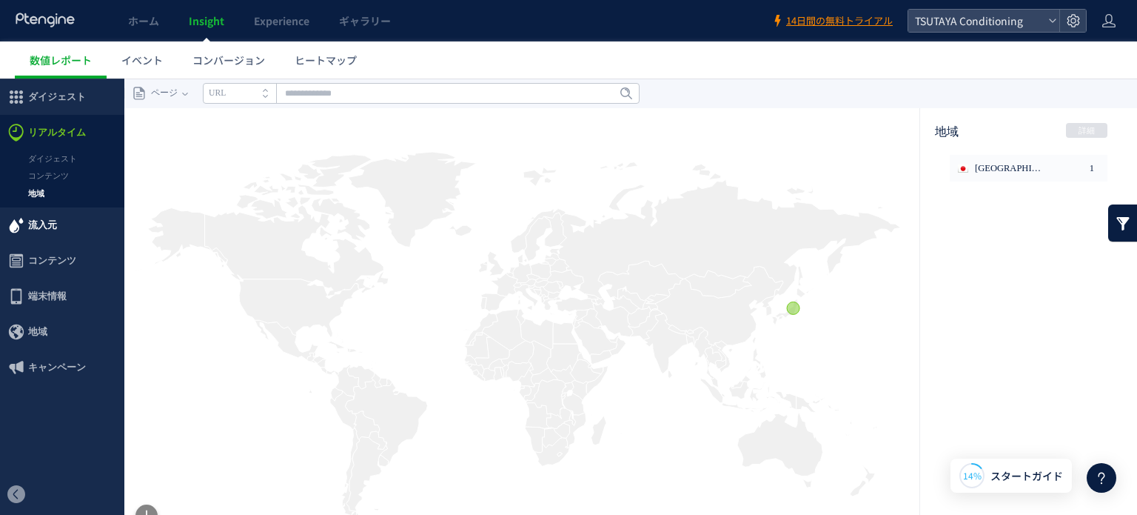
click at [67, 219] on span "流入元" at bounding box center [62, 225] width 124 height 36
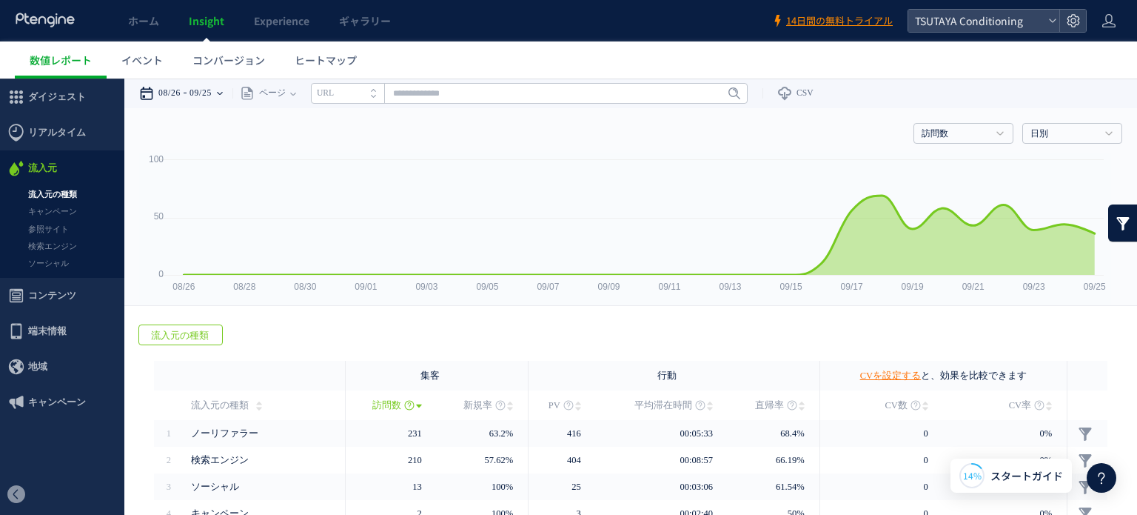
click at [212, 94] on time "09/25" at bounding box center [201, 93] width 22 height 30
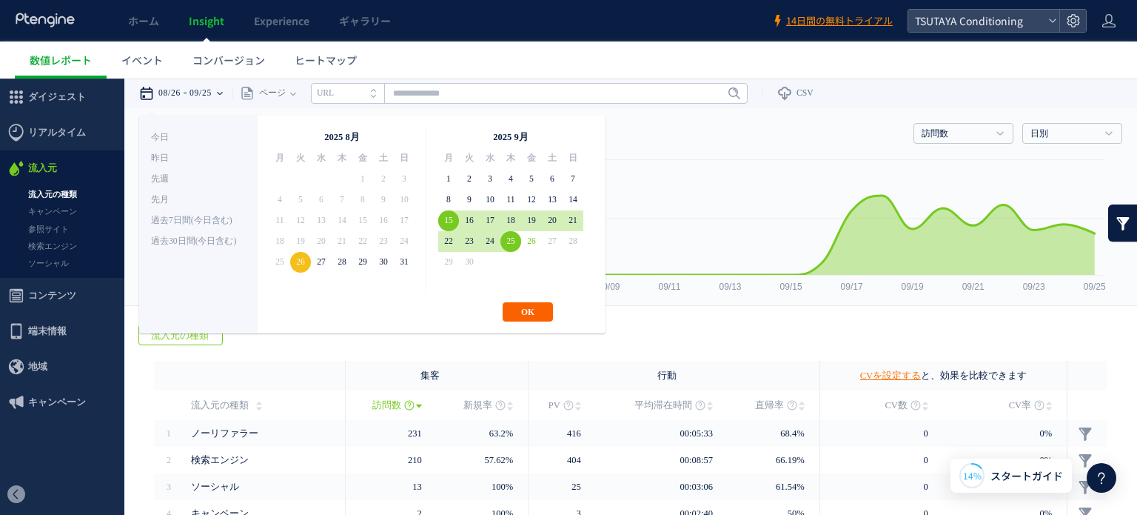
click at [537, 306] on button "OK" at bounding box center [528, 311] width 50 height 19
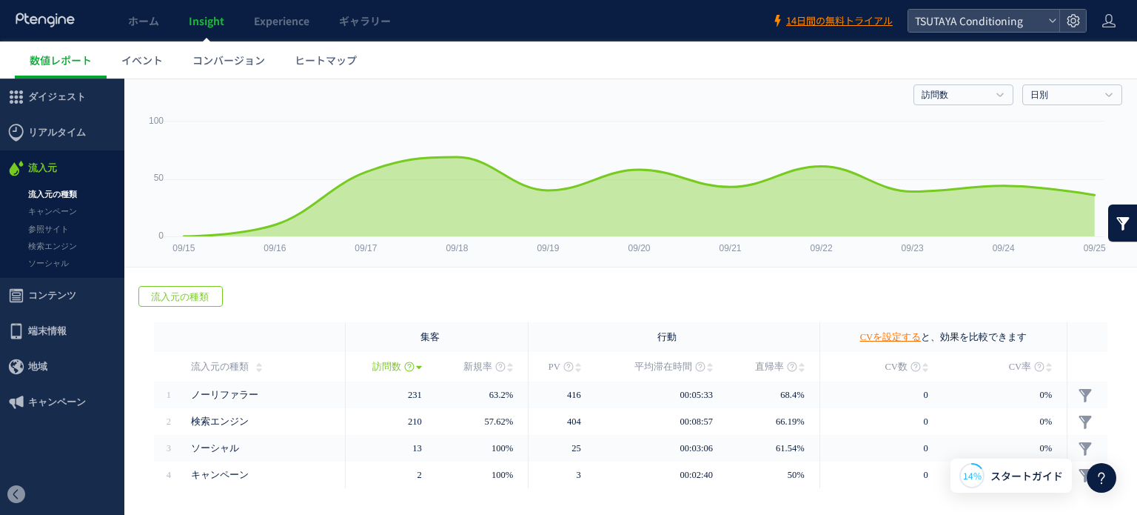
scroll to position [74, 0]
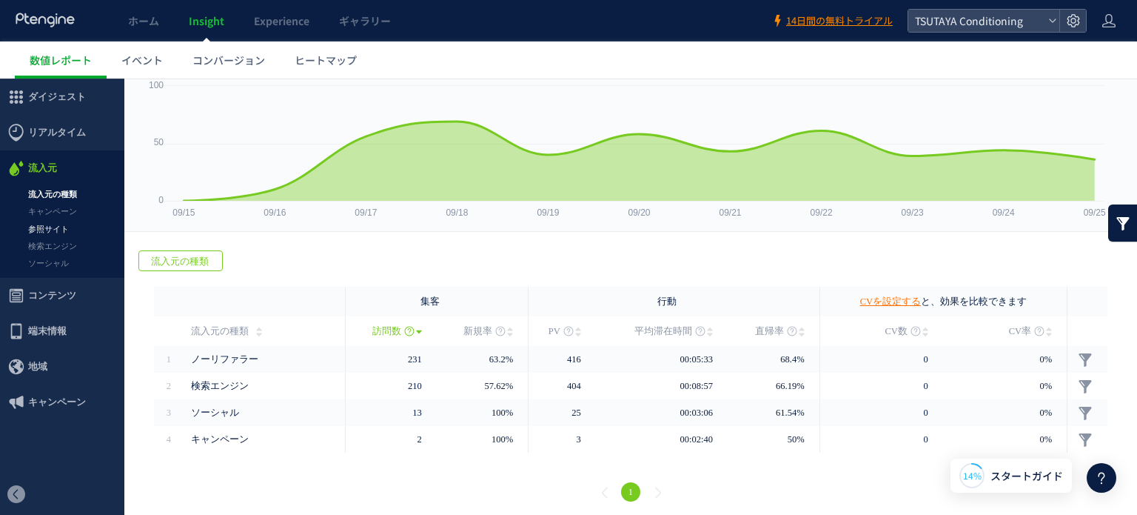
click at [78, 228] on link "参照サイト" at bounding box center [62, 229] width 124 height 17
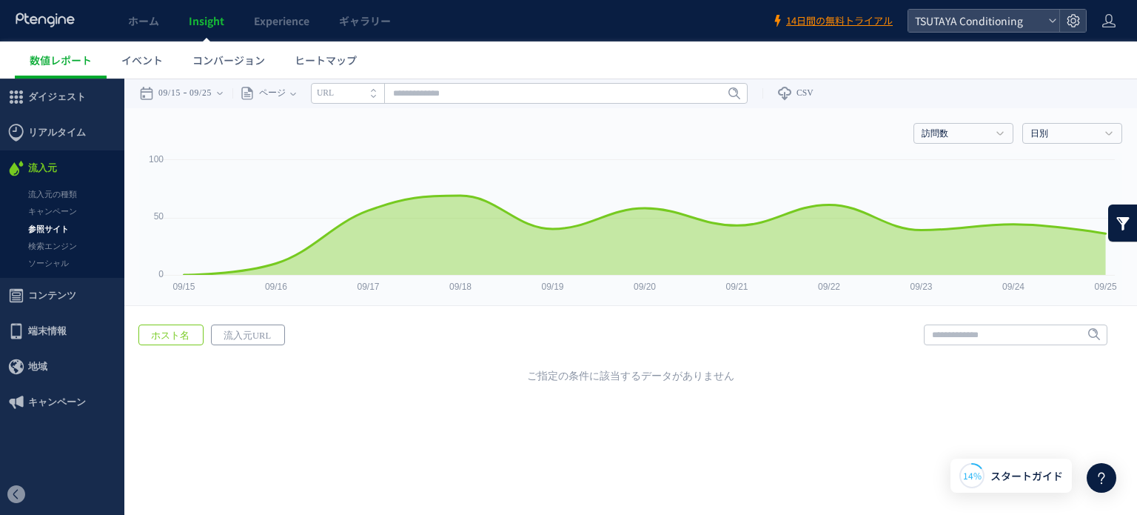
click at [267, 334] on span "流入元URL" at bounding box center [247, 335] width 71 height 21
click at [172, 340] on span "ホスト名" at bounding box center [170, 335] width 62 height 21
click at [56, 215] on link "キャンペーン" at bounding box center [62, 211] width 124 height 17
